Goal: Task Accomplishment & Management: Use online tool/utility

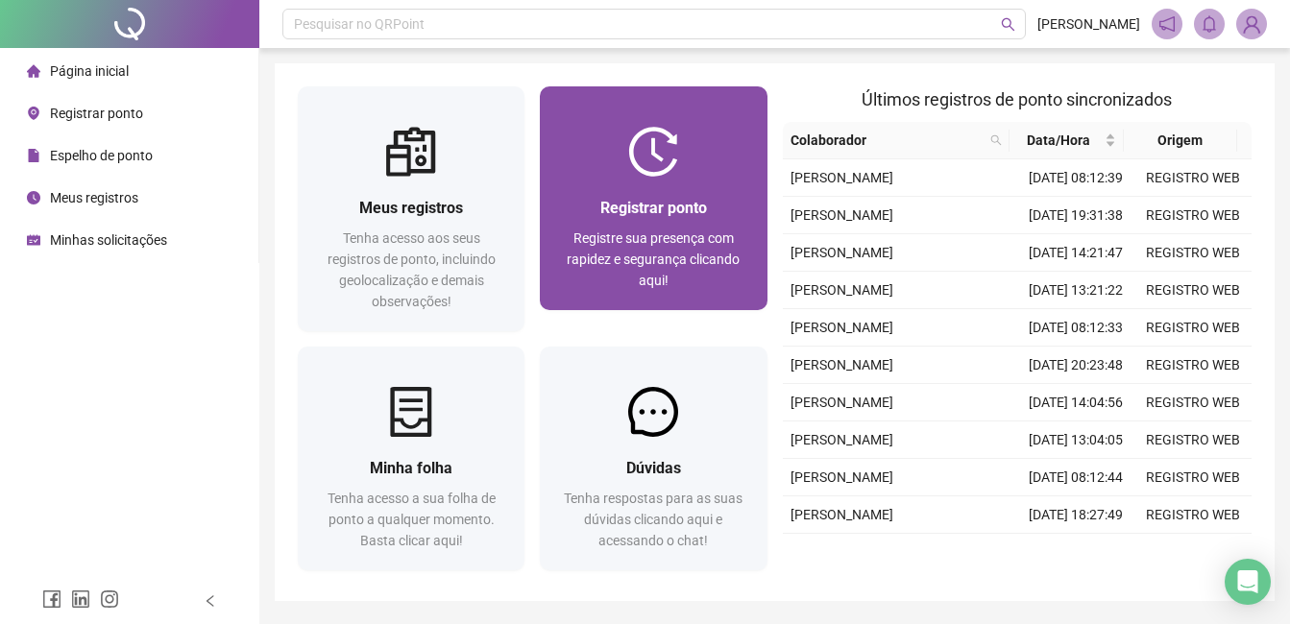
click at [667, 230] on span "Registre sua presença com rapidez e segurança clicando aqui!" at bounding box center [653, 259] width 173 height 58
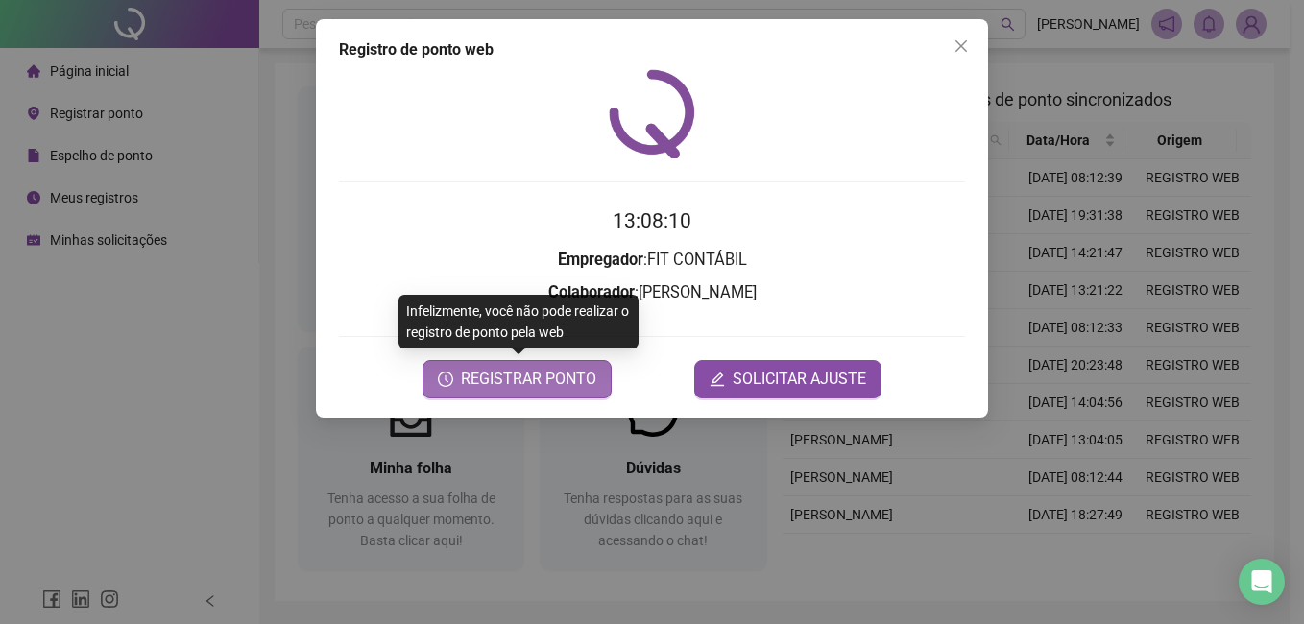
click at [515, 384] on span "REGISTRAR PONTO" at bounding box center [528, 379] width 135 height 23
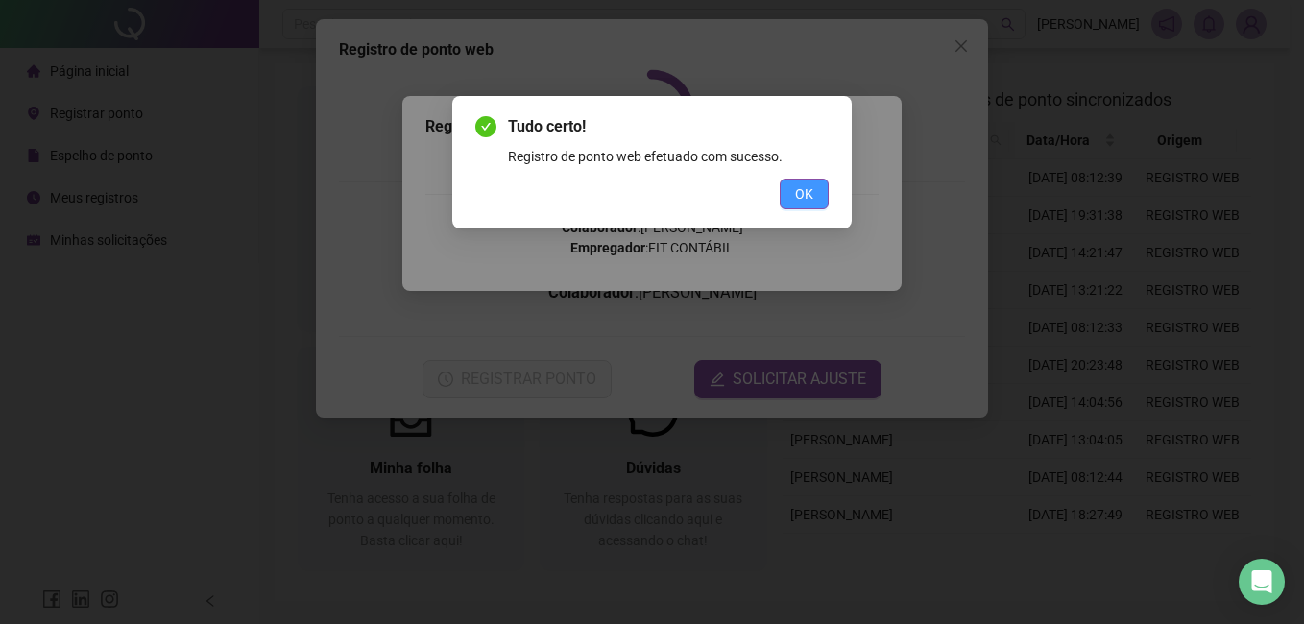
click at [800, 202] on span "OK" at bounding box center [804, 193] width 18 height 21
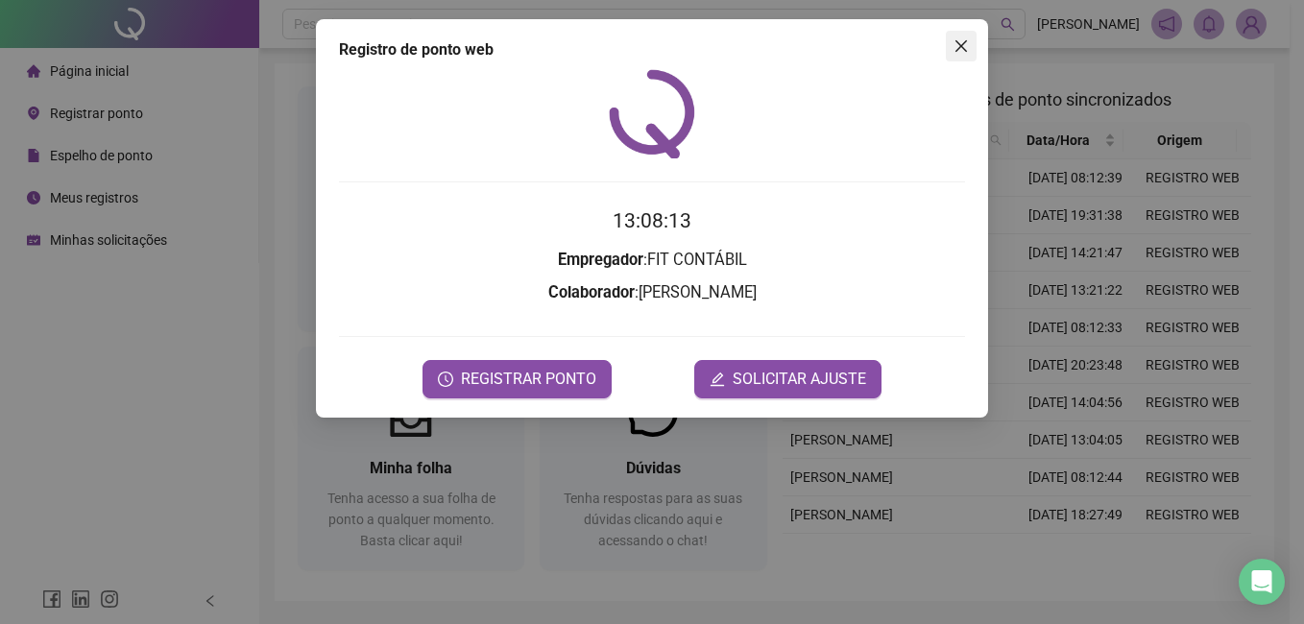
click at [957, 40] on icon "close" at bounding box center [960, 45] width 15 height 15
